Goal: Information Seeking & Learning: Learn about a topic

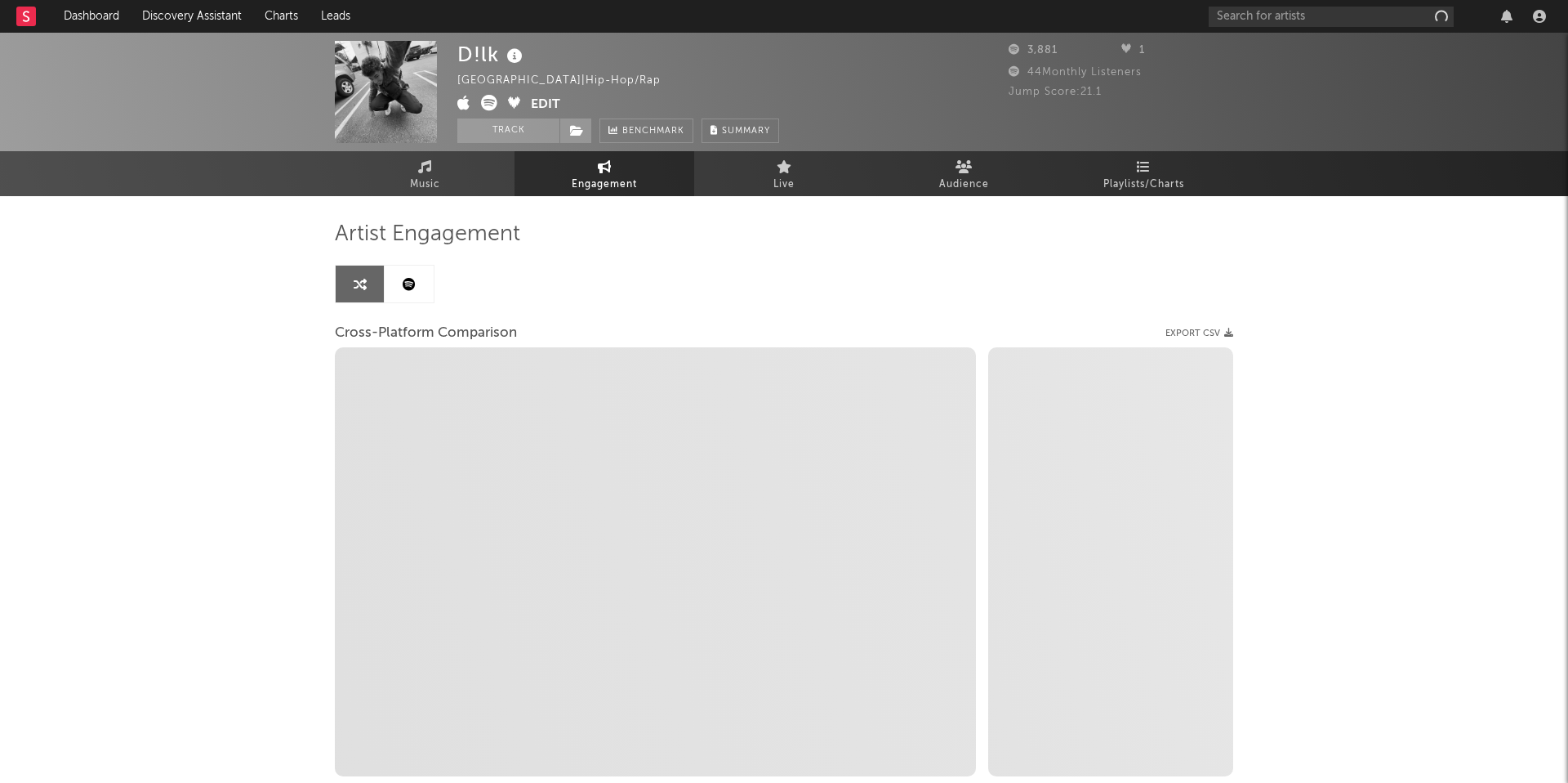
select select "1w"
click at [1287, 14] on input "text" at bounding box center [1331, 16] width 245 height 20
select select "1m"
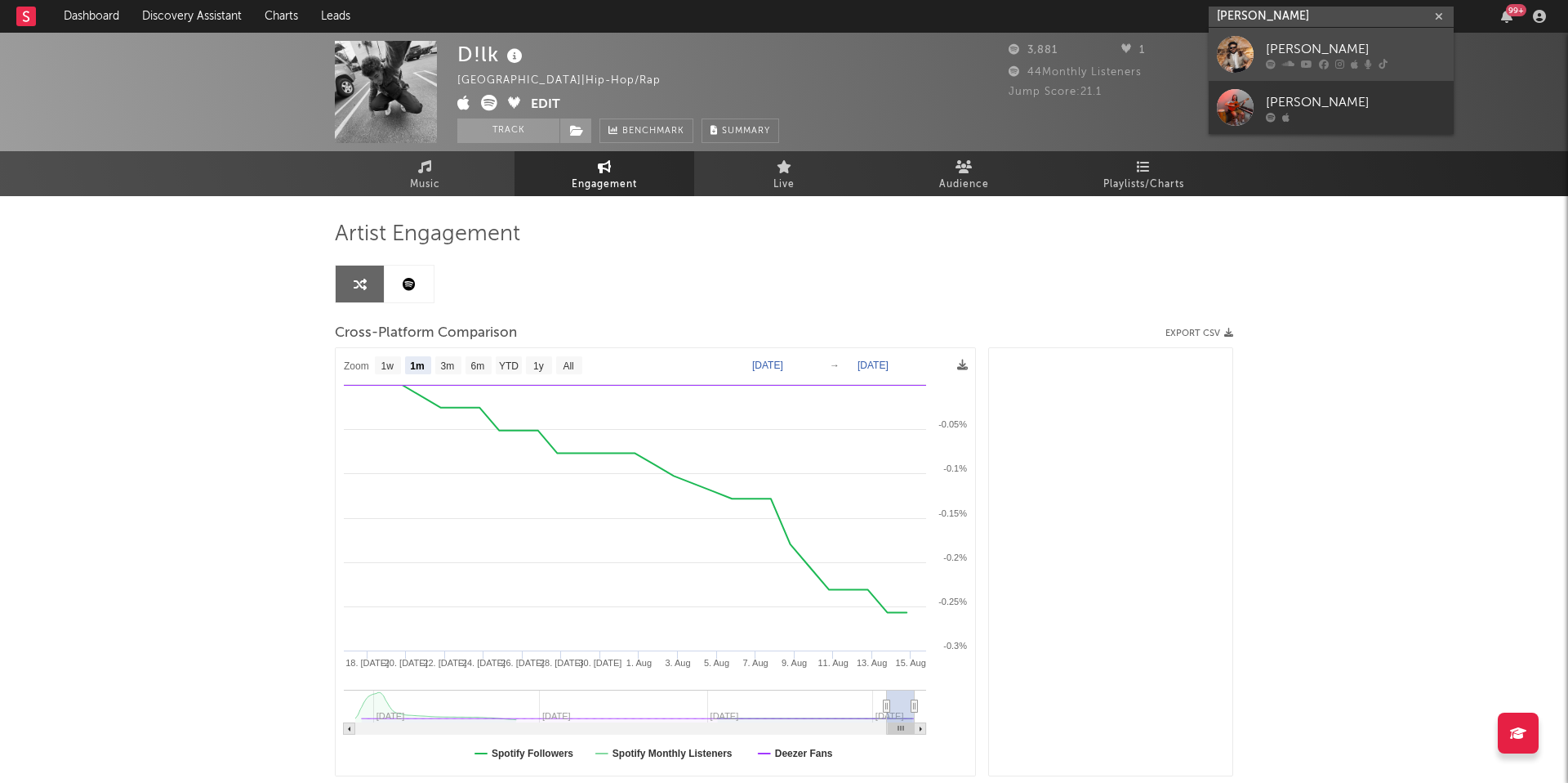
type input "[PERSON_NAME]"
click at [1297, 61] on div at bounding box center [1355, 64] width 180 height 10
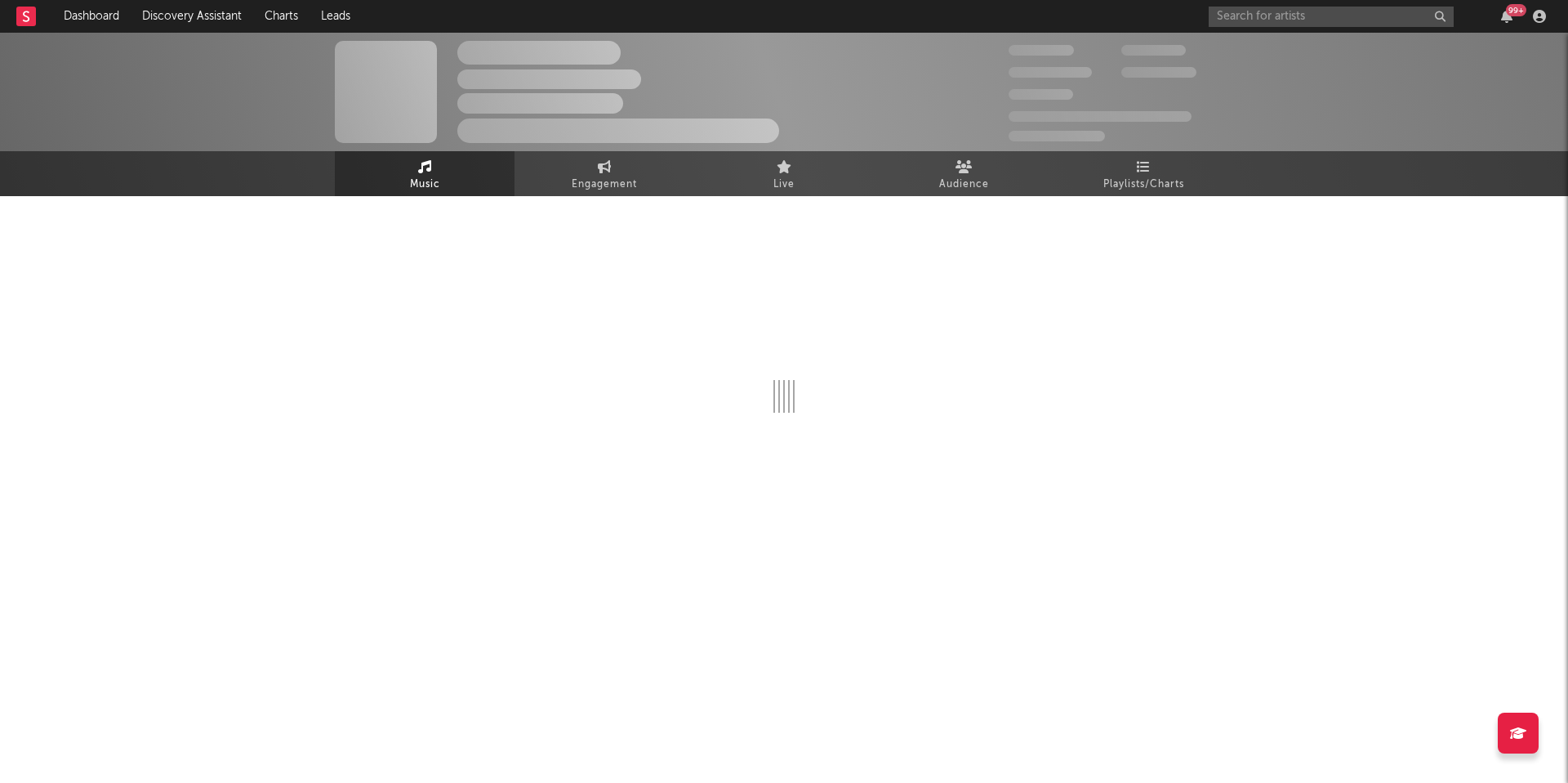
select select "6m"
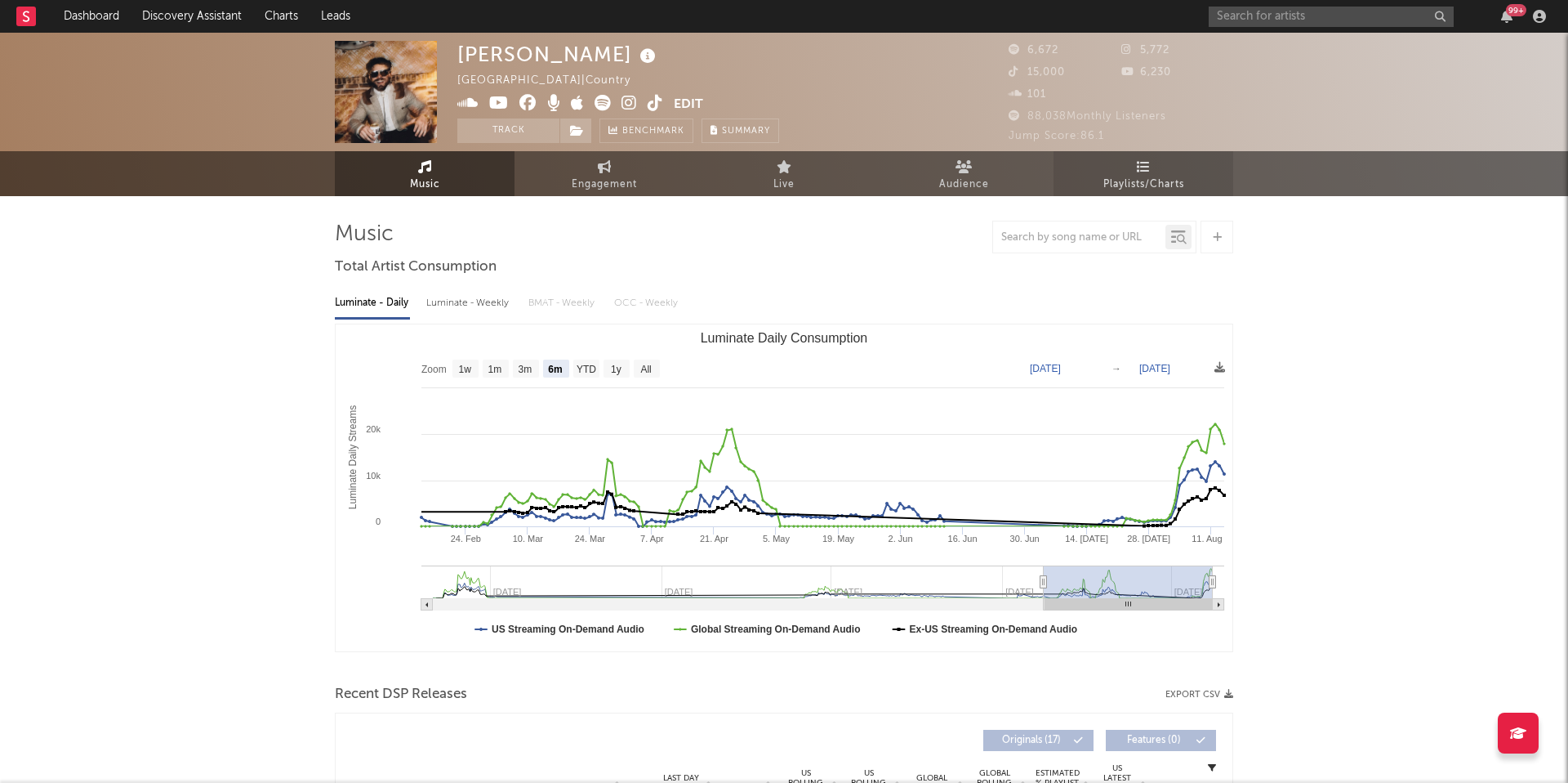
click at [1126, 151] on link "Playlists/Charts" at bounding box center [1144, 173] width 180 height 44
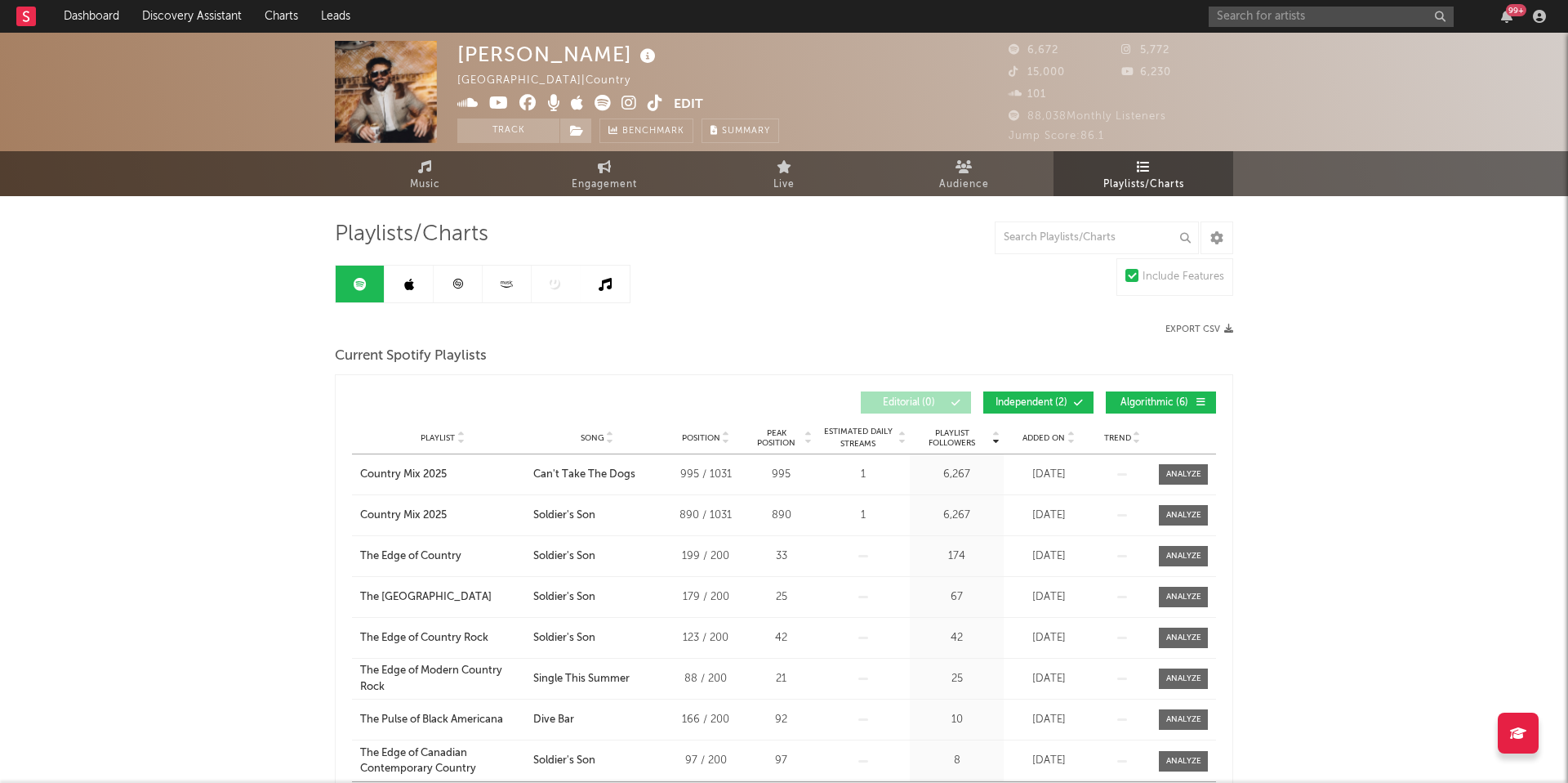
click at [462, 291] on link at bounding box center [458, 284] width 49 height 37
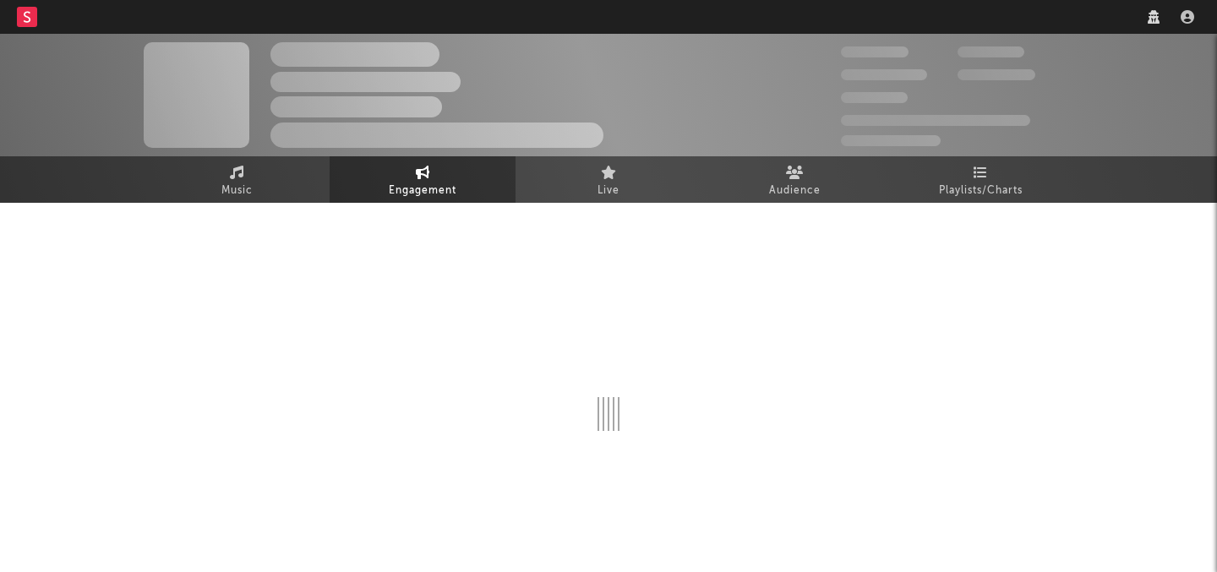
select select "1w"
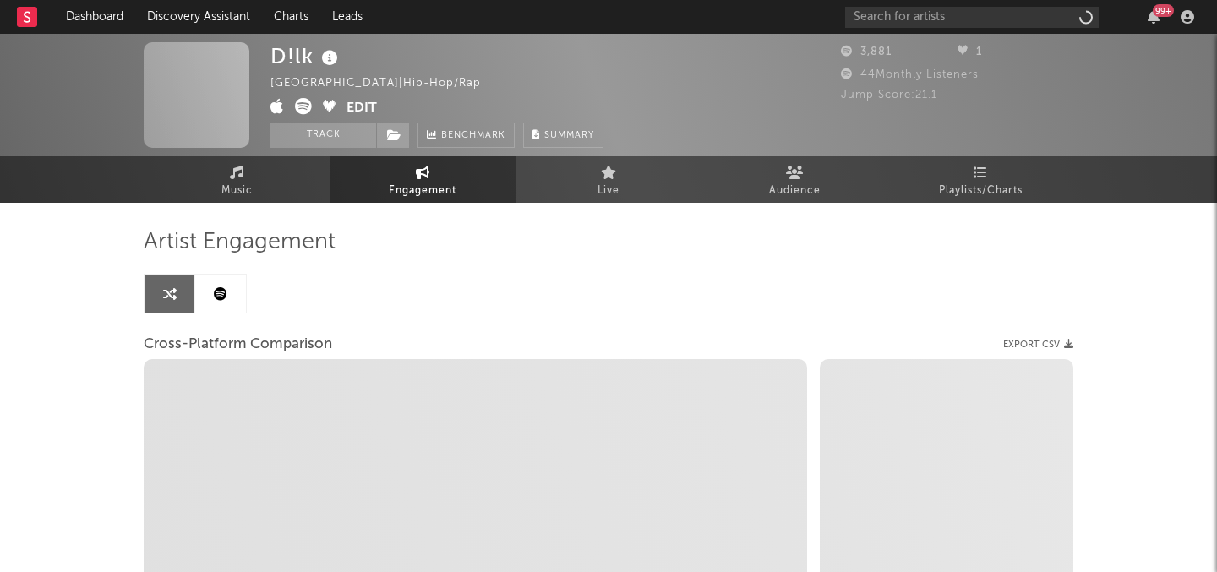
select select "1m"
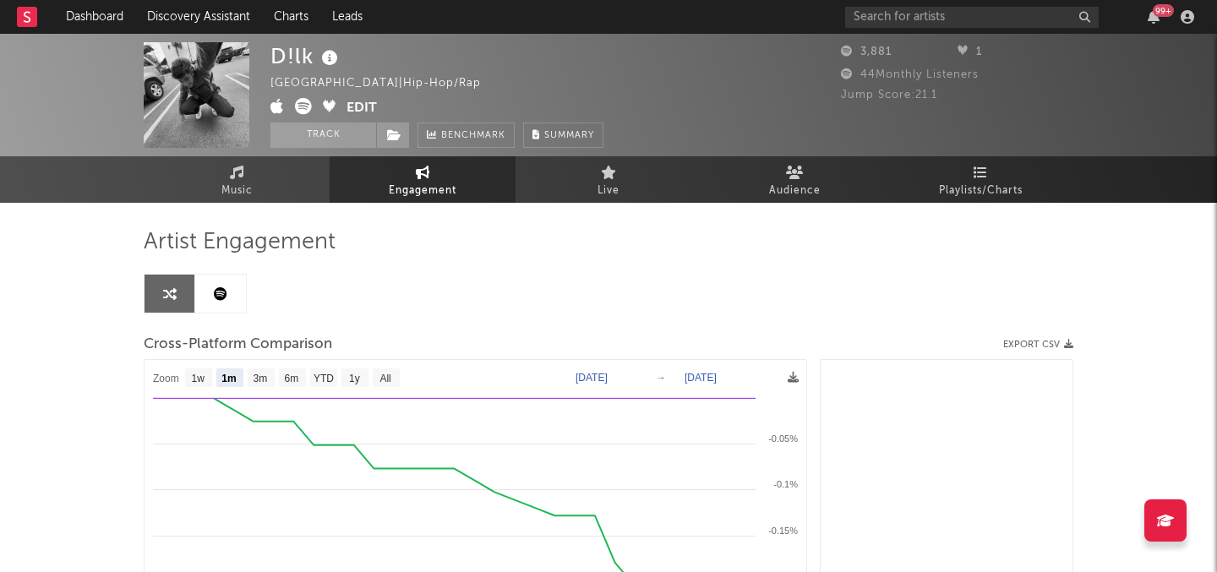
click at [928, 32] on div "99 +" at bounding box center [1022, 17] width 355 height 34
click at [928, 23] on input "text" at bounding box center [972, 17] width 254 height 21
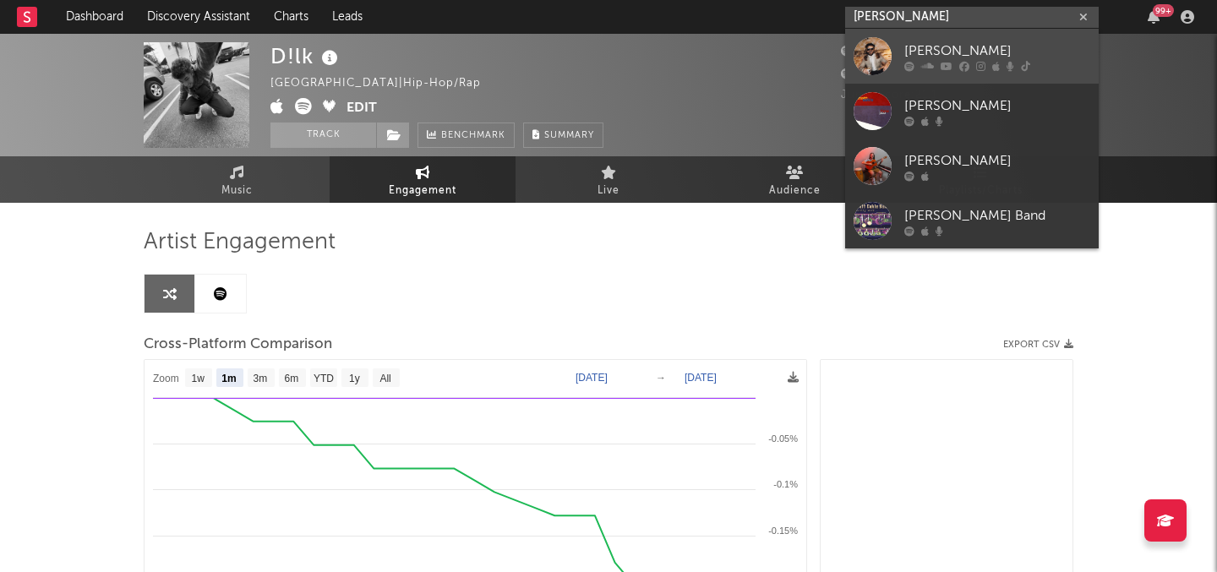
type input "[PERSON_NAME]"
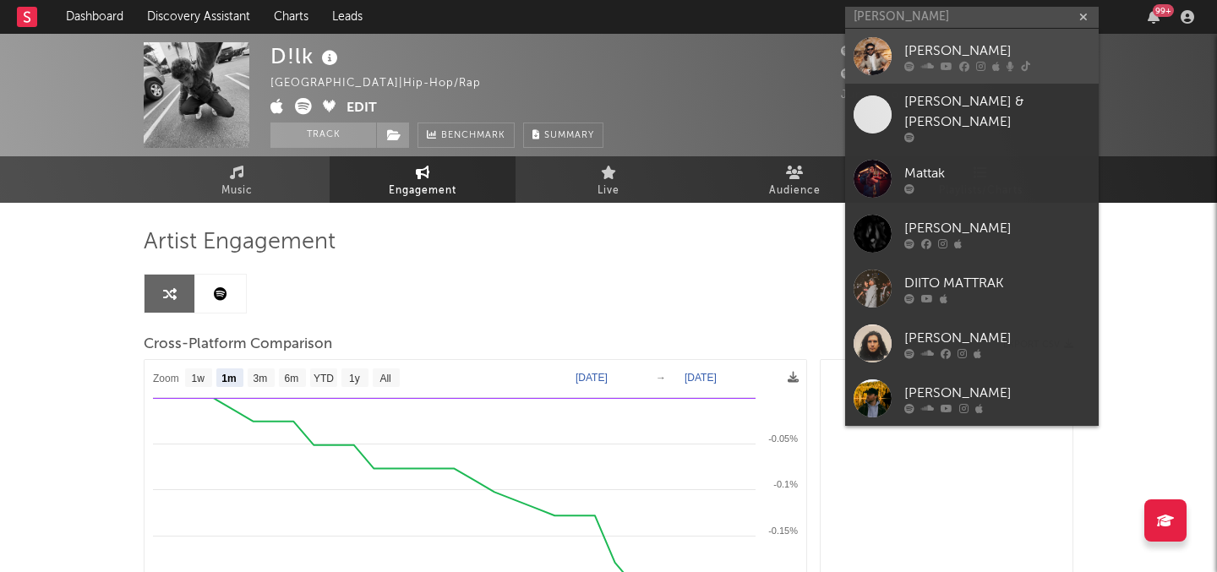
click at [949, 65] on icon at bounding box center [947, 66] width 12 height 10
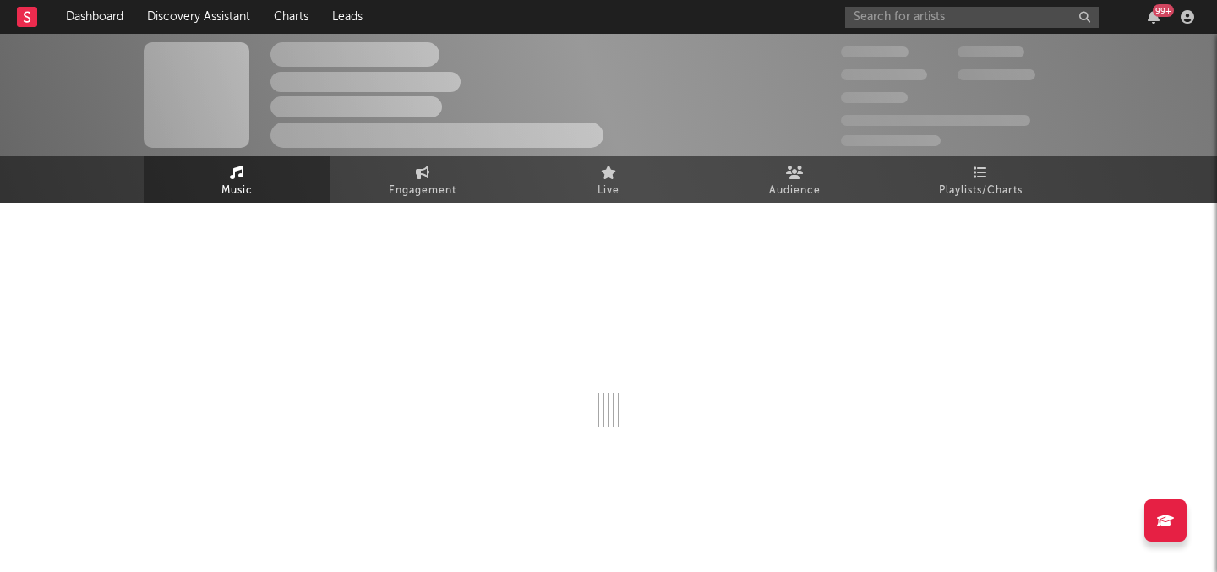
select select "6m"
